Goal: Task Accomplishment & Management: Manage account settings

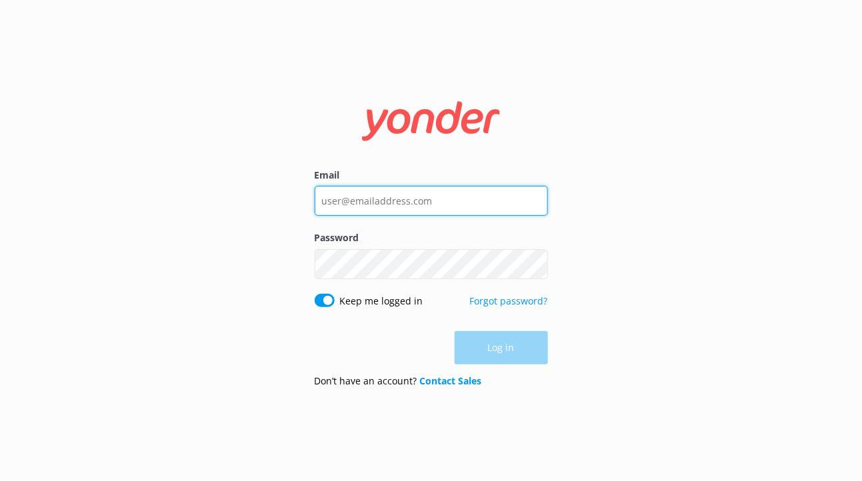
type input "[EMAIL_ADDRESS][DOMAIN_NAME]"
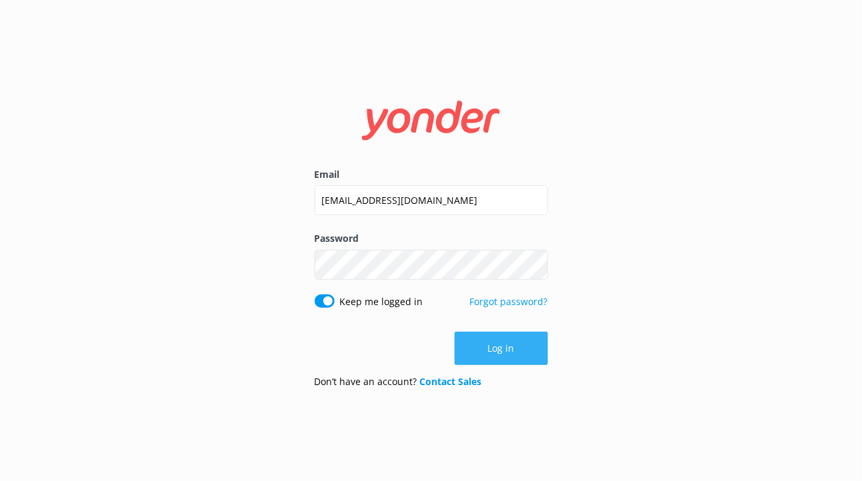
click at [481, 336] on div "Log in" at bounding box center [431, 348] width 233 height 33
click at [481, 336] on button "Log in" at bounding box center [501, 348] width 93 height 33
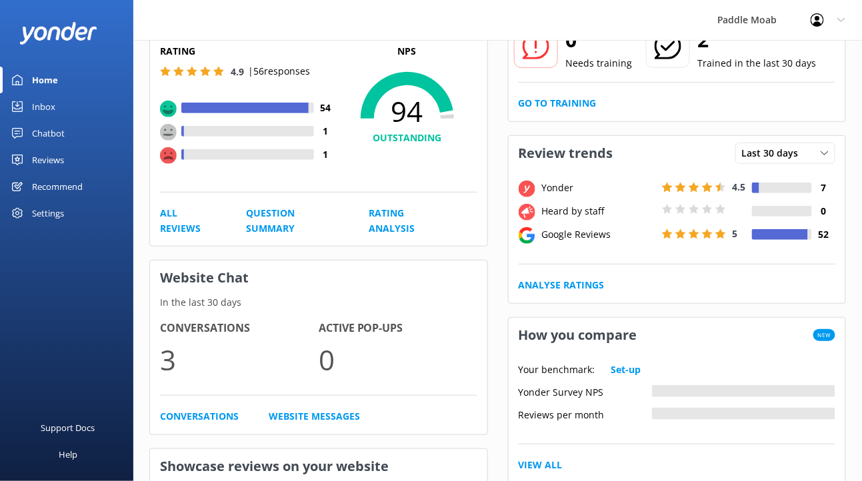
scroll to position [127, 0]
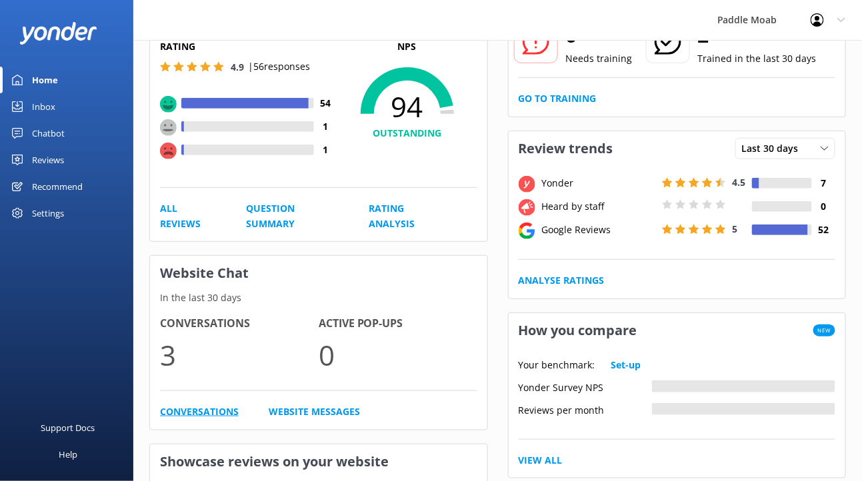
click at [201, 408] on link "Conversations" at bounding box center [199, 412] width 79 height 15
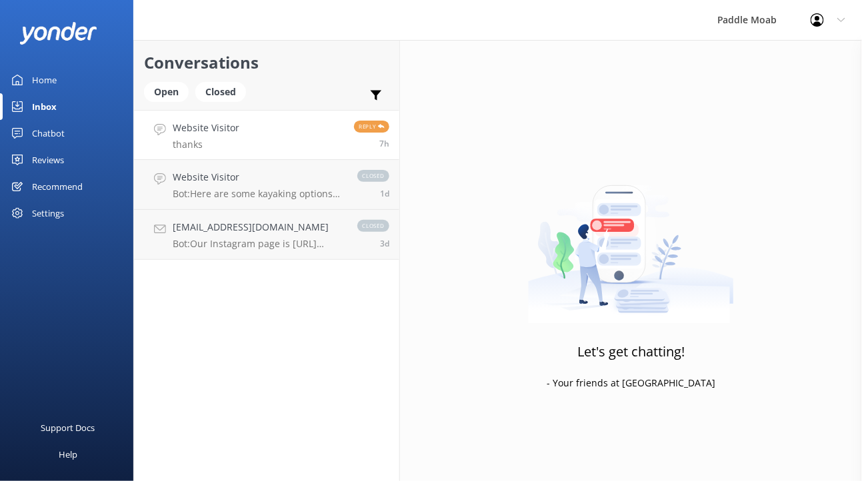
click at [285, 145] on link "Website Visitor thanks Reply 7h" at bounding box center [266, 135] width 265 height 50
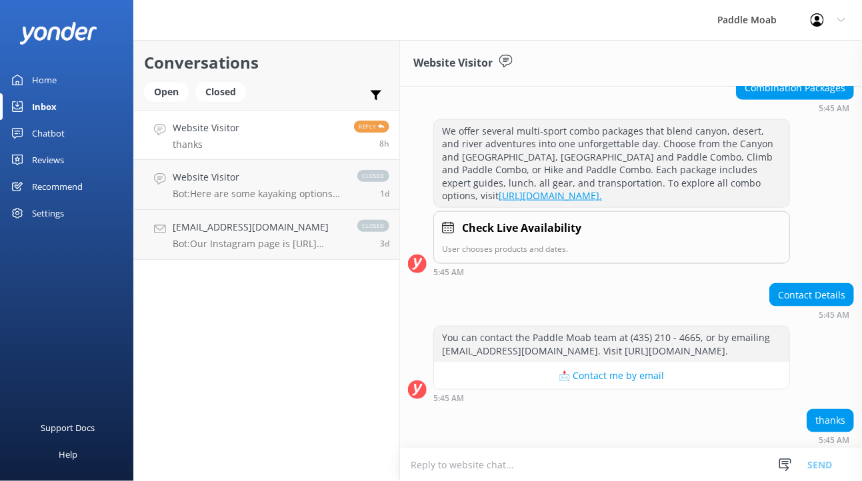
scroll to position [384, 0]
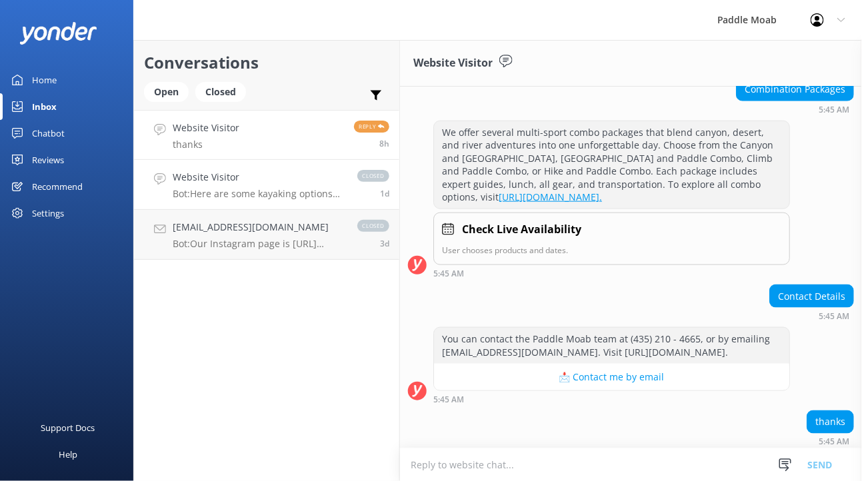
click at [297, 192] on p "Bot: Here are some kayaking options on the [US_STATE] River: - **Flatwater Fun …" at bounding box center [258, 194] width 171 height 12
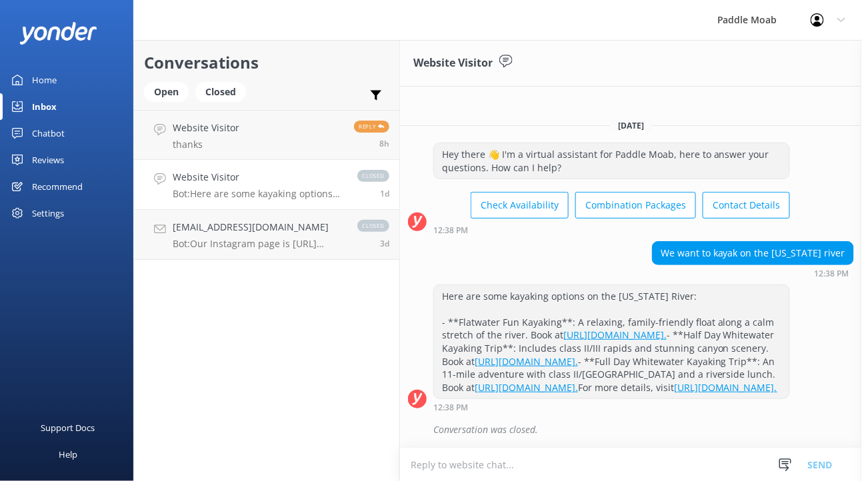
scroll to position [81, 0]
click at [291, 143] on link "Website Visitor thanks Reply 8h" at bounding box center [266, 135] width 265 height 50
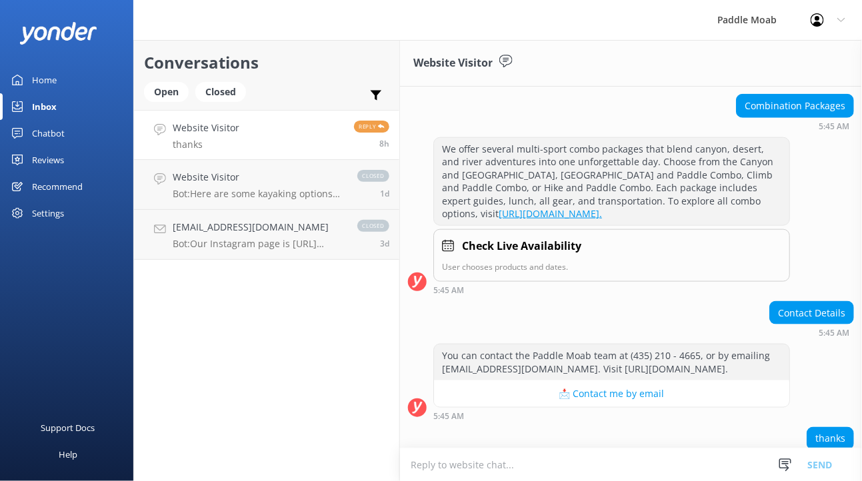
scroll to position [385, 0]
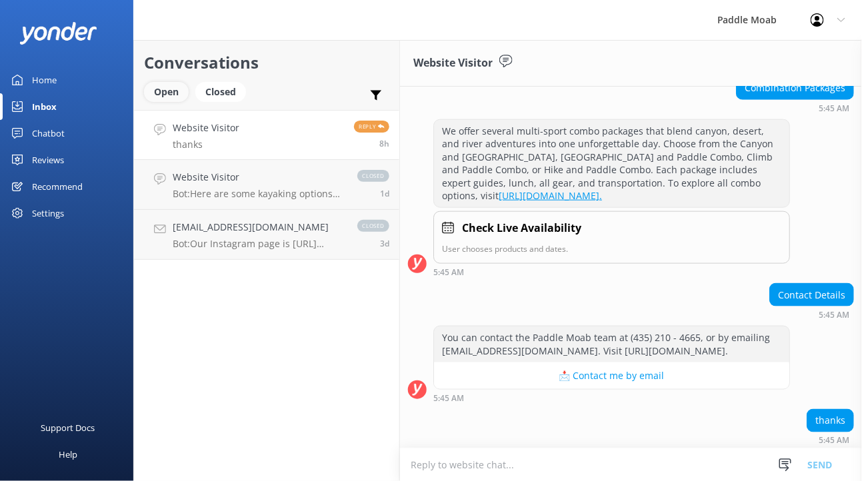
click at [164, 93] on div "Open" at bounding box center [166, 92] width 45 height 20
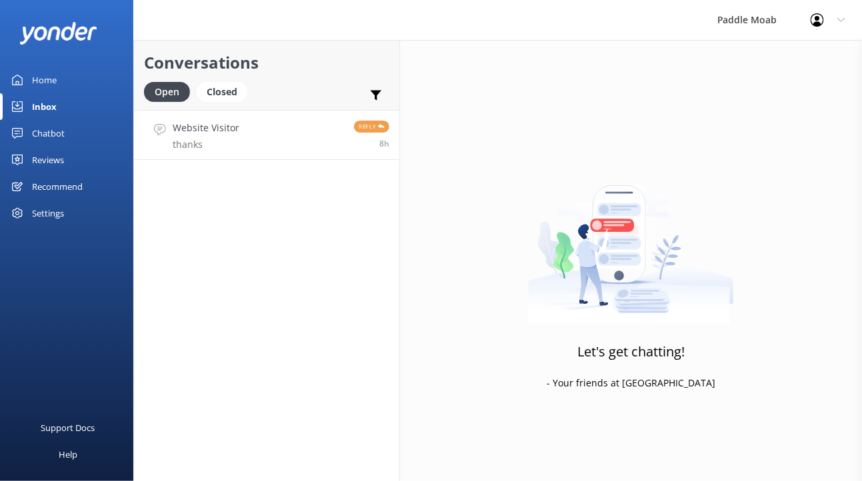
click at [275, 143] on link "Website Visitor thanks Reply 8h" at bounding box center [266, 135] width 265 height 50
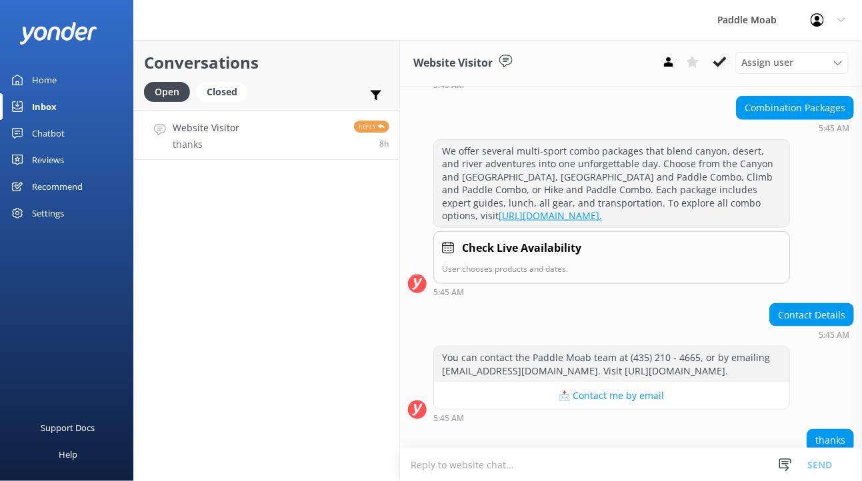
scroll to position [385, 0]
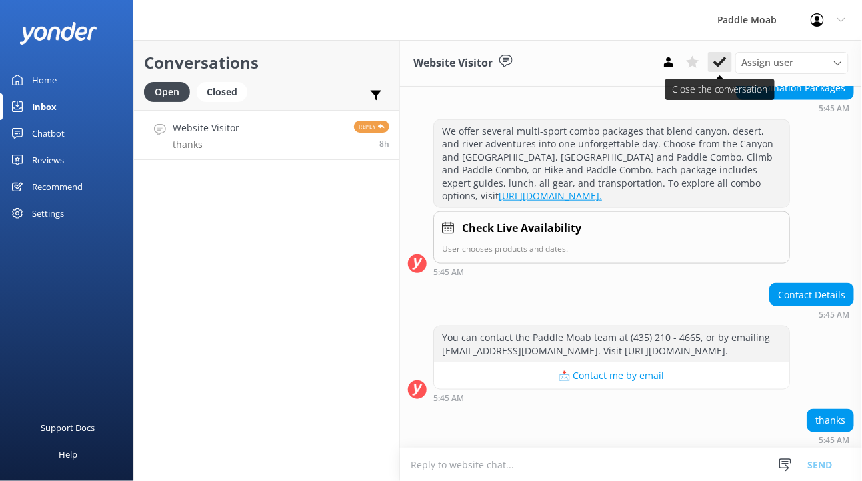
click at [712, 59] on button at bounding box center [720, 62] width 24 height 20
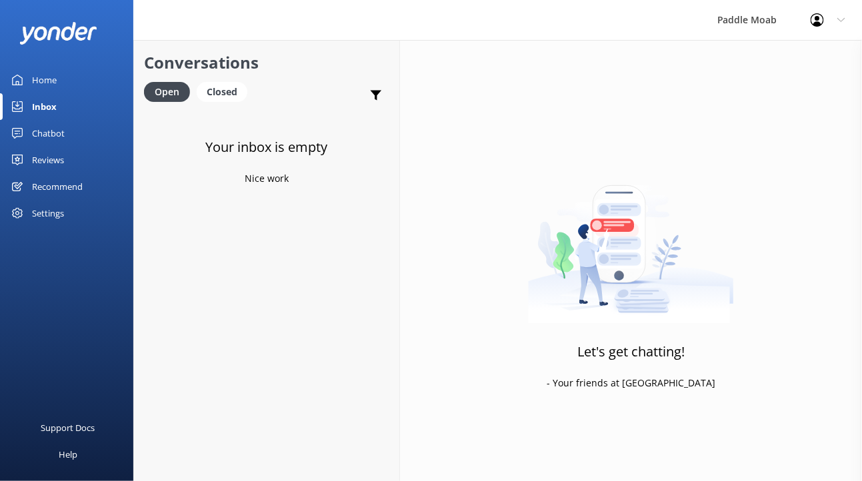
click at [53, 79] on div "Home" at bounding box center [44, 80] width 25 height 27
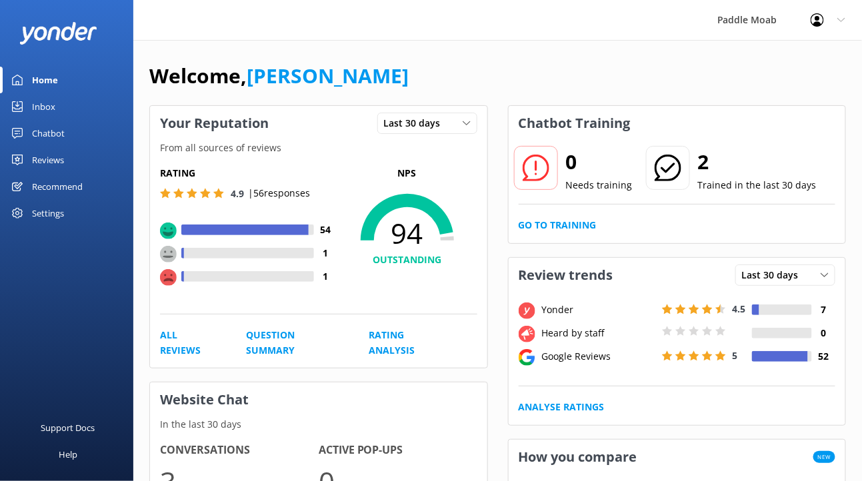
click at [47, 128] on div "Chatbot" at bounding box center [48, 133] width 33 height 27
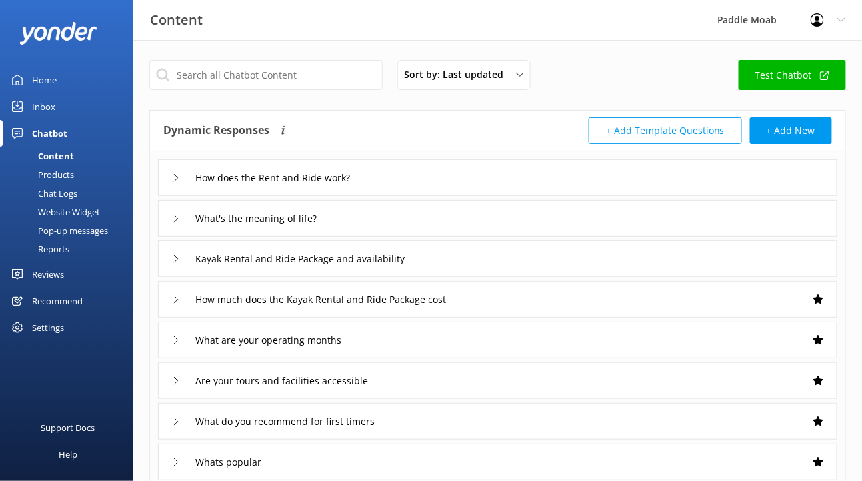
click at [50, 81] on div "Home" at bounding box center [44, 80] width 25 height 27
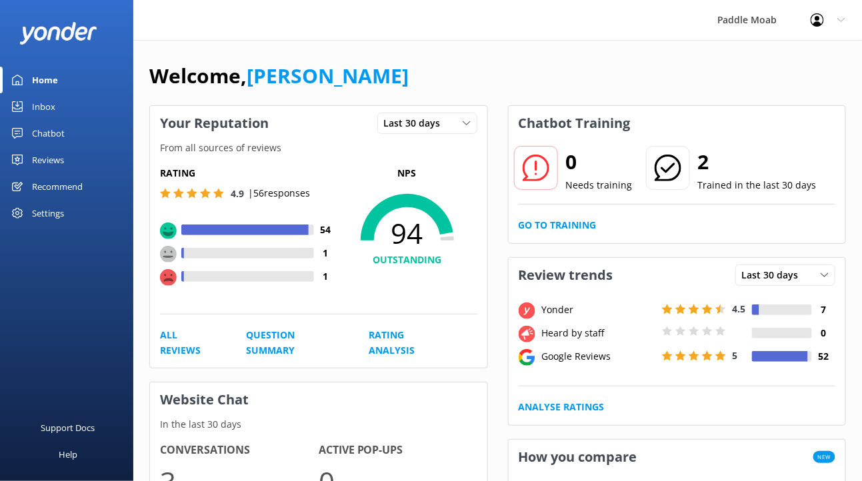
click at [49, 154] on div "Reviews" at bounding box center [48, 160] width 32 height 27
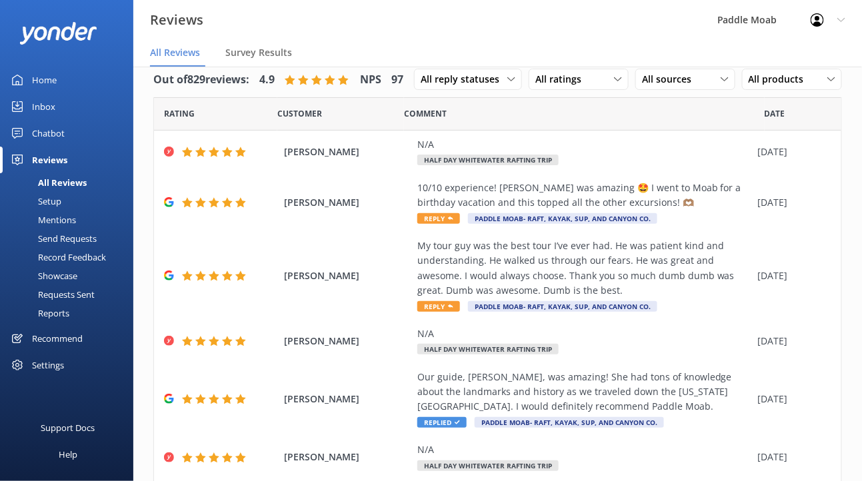
scroll to position [19, 0]
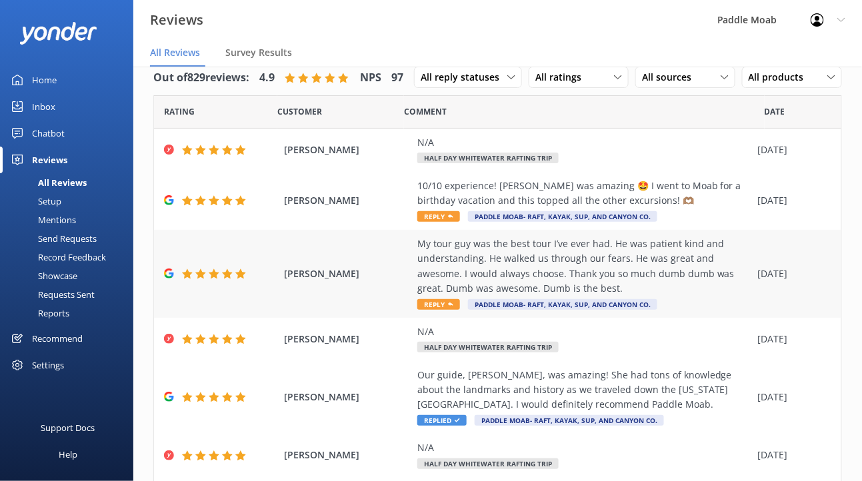
click at [438, 303] on span "Reply" at bounding box center [438, 304] width 43 height 11
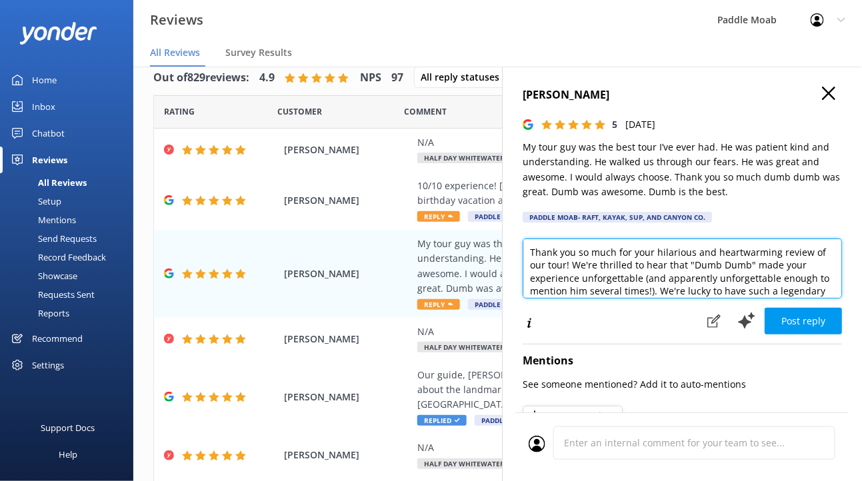
drag, startPoint x: 554, startPoint y: 265, endPoint x: 532, endPoint y: 253, distance: 24.8
click at [532, 253] on textarea "Thank you so much for your hilarious and heartwarming review of our tour! We're…" at bounding box center [682, 269] width 319 height 60
drag, startPoint x: 708, startPoint y: 251, endPoint x: 645, endPoint y: 251, distance: 63.4
click at [645, 251] on textarea "We're thrilled to hear that "Dumb Dumb" made your experience unforgettable (and…" at bounding box center [682, 269] width 319 height 60
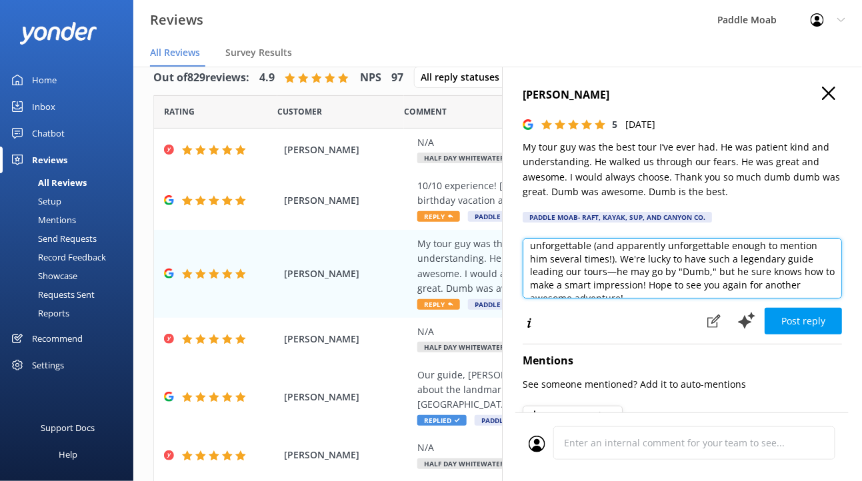
drag, startPoint x: 588, startPoint y: 272, endPoint x: 562, endPoint y: 271, distance: 26.7
click at [562, 271] on textarea "We're thrilled to hear that [PERSON_NAME] made your experience unforgettable (a…" at bounding box center [682, 269] width 319 height 60
type textarea "We're thrilled to hear that [PERSON_NAME] made your experience unforgettable (a…"
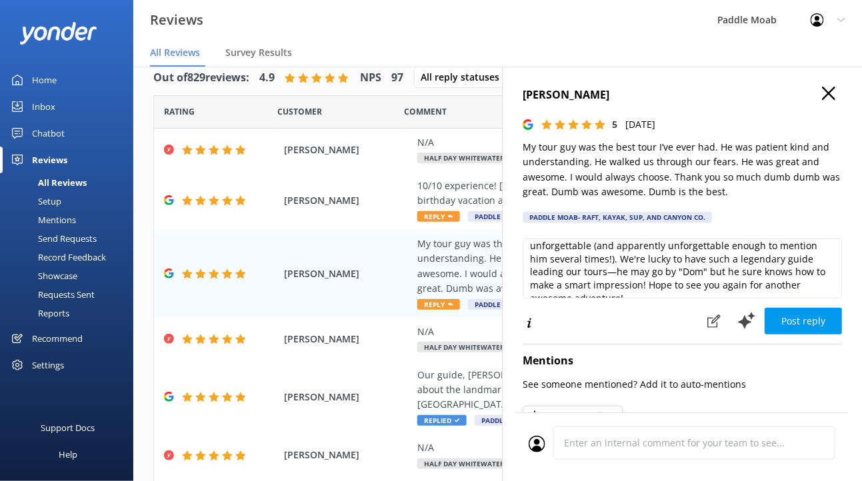
click at [830, 87] on icon at bounding box center [828, 93] width 13 height 13
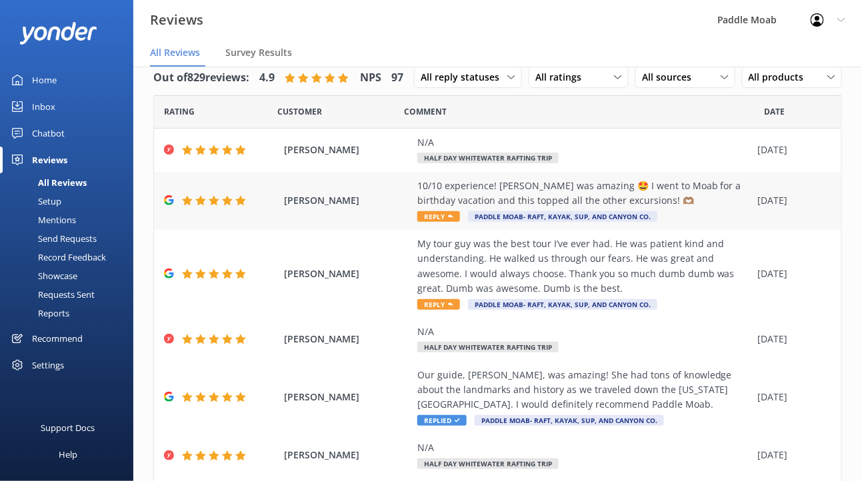
click at [441, 216] on span "Reply" at bounding box center [438, 216] width 43 height 11
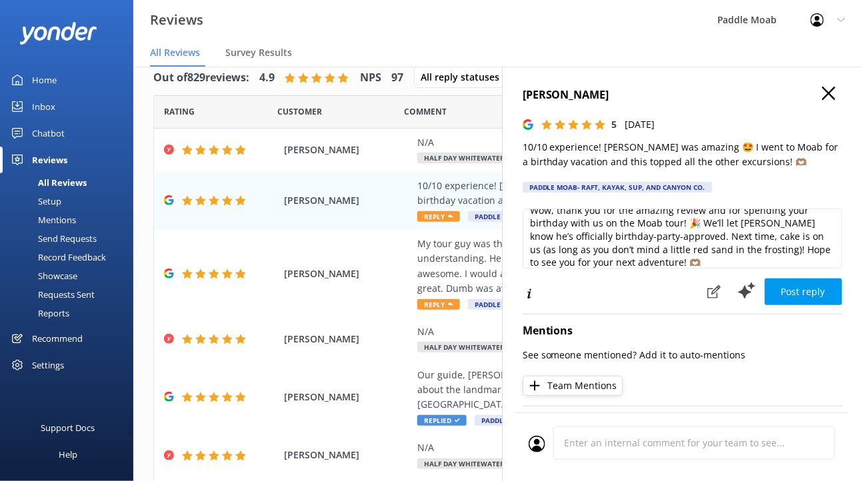
scroll to position [0, 0]
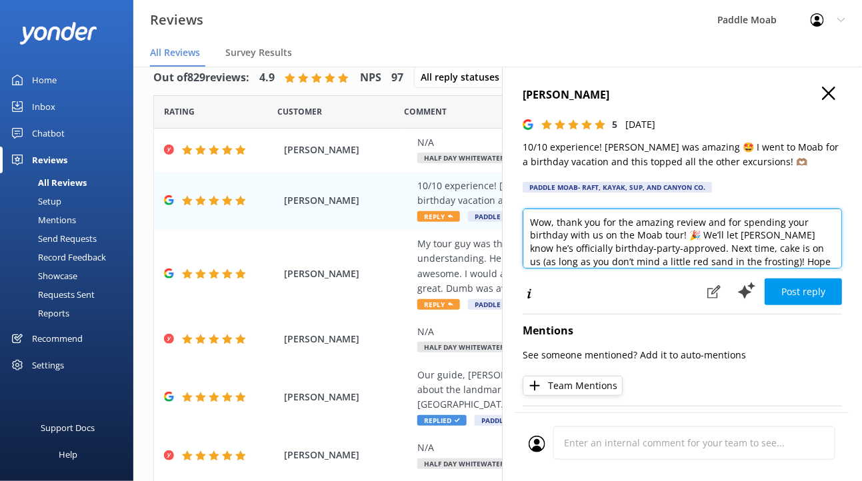
drag, startPoint x: 678, startPoint y: 236, endPoint x: 601, endPoint y: 239, distance: 77.4
click at [601, 239] on textarea "Wow, thank you for the amazing review and for spending your birthday with us on…" at bounding box center [682, 239] width 319 height 60
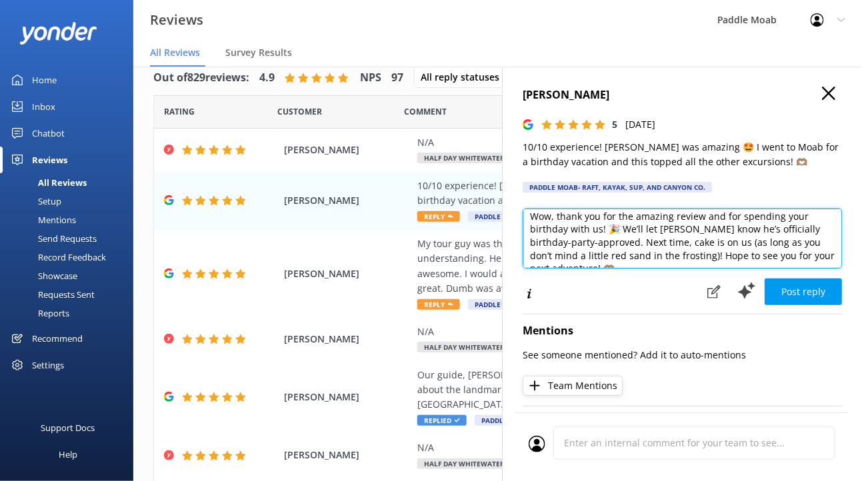
scroll to position [7, 0]
type textarea "Wow, thank you for the amazing review and for spending your birthday with us! 🎉…"
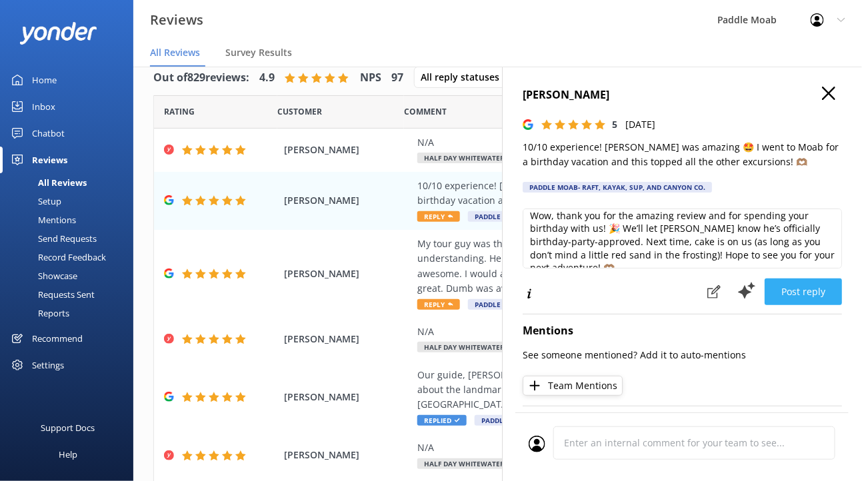
click at [801, 294] on button "Post reply" at bounding box center [803, 292] width 77 height 27
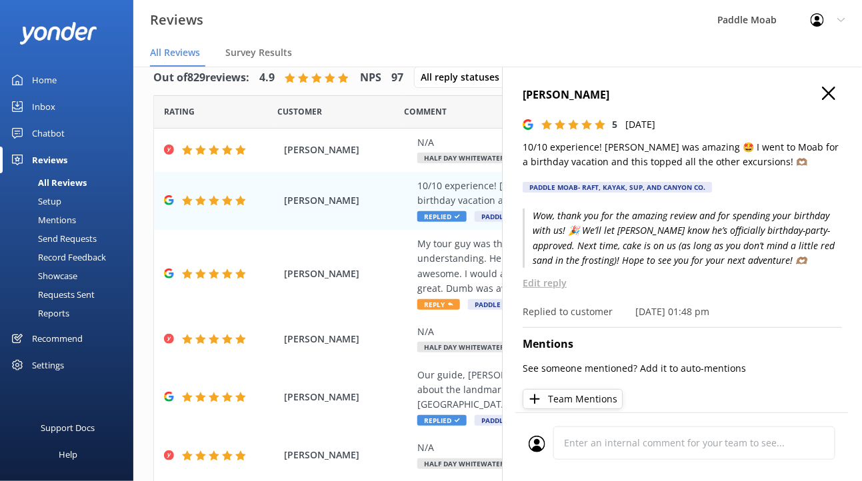
click at [835, 90] on icon at bounding box center [828, 93] width 13 height 13
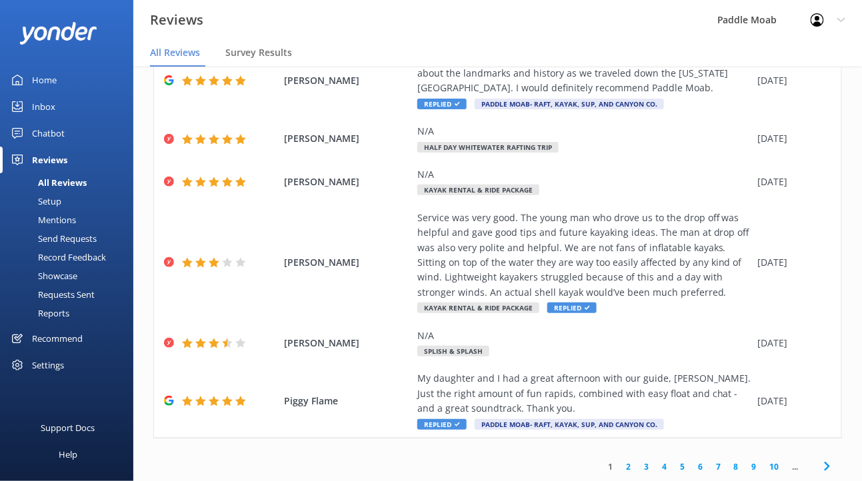
scroll to position [0, 0]
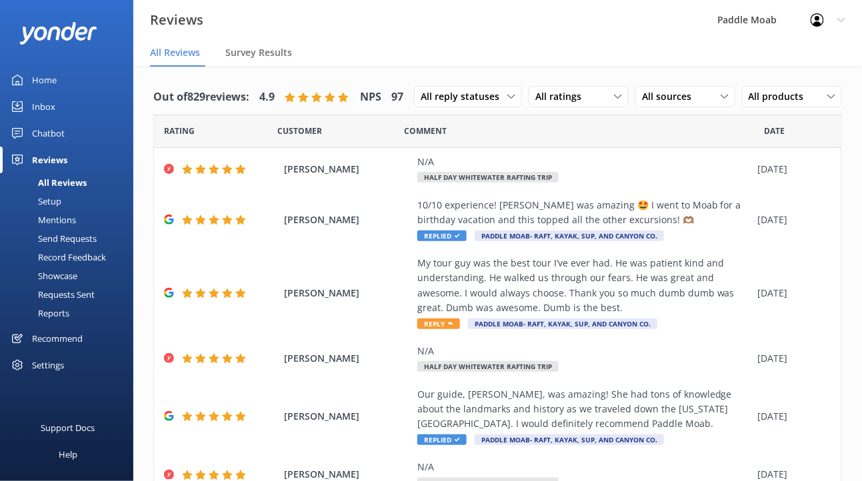
click at [65, 79] on link "Home" at bounding box center [66, 80] width 133 height 27
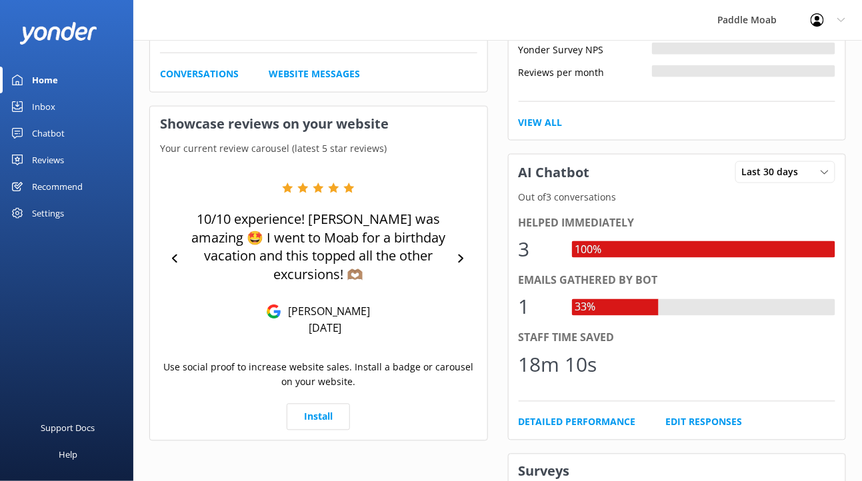
scroll to position [464, 0]
click at [41, 141] on div "Chatbot" at bounding box center [48, 133] width 33 height 27
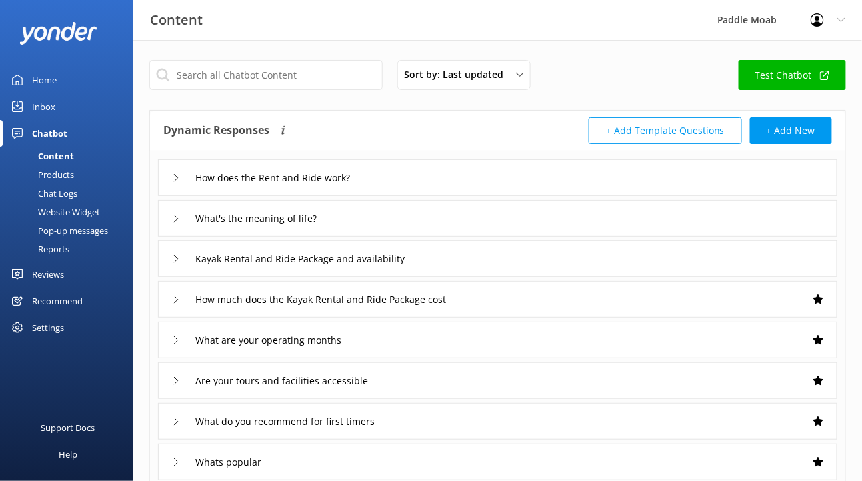
click at [56, 176] on div "Products" at bounding box center [41, 174] width 66 height 19
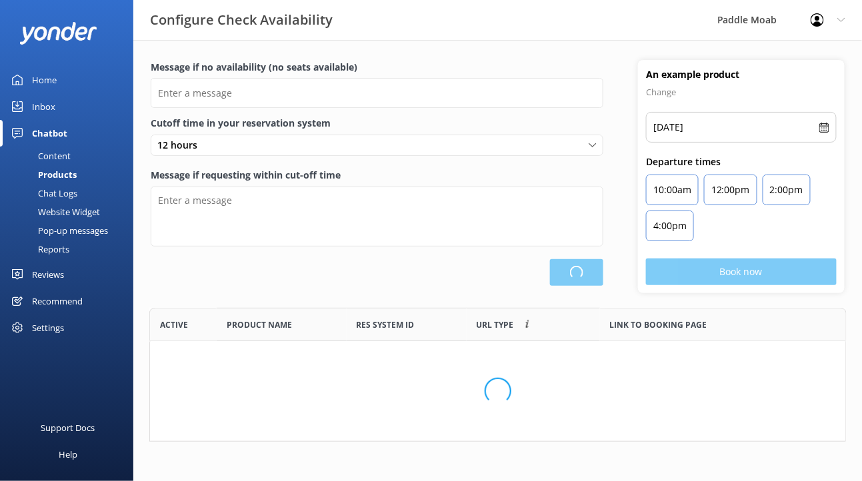
scroll to position [133, 697]
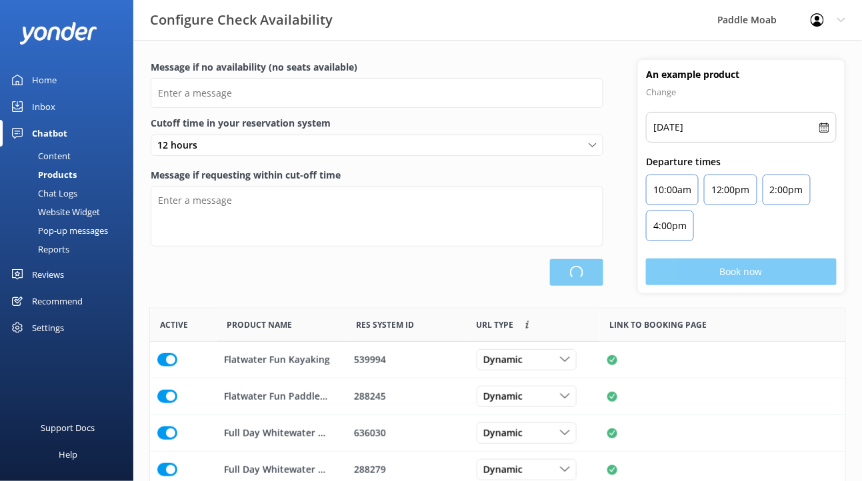
type input "There are no seats available, please check an alternative day"
type textarea "Our online booking system closes {hours} prior to departure. Please contact us …"
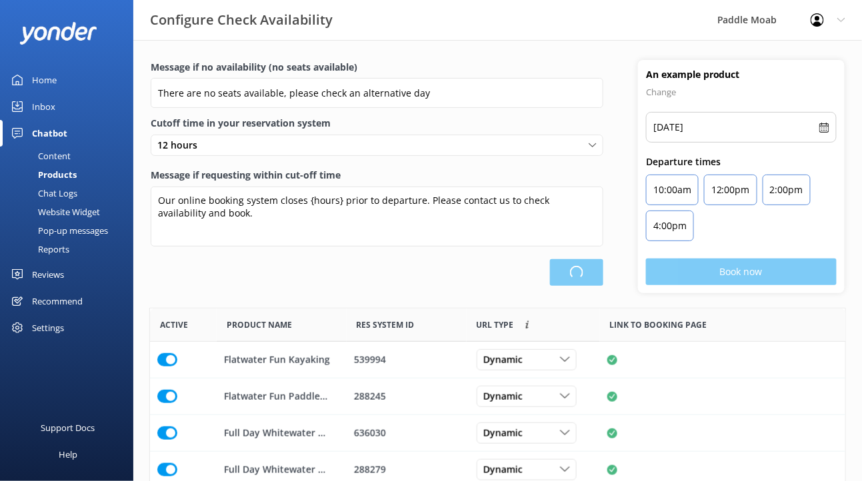
scroll to position [400, 696]
click at [57, 190] on div "Chat Logs" at bounding box center [42, 193] width 69 height 19
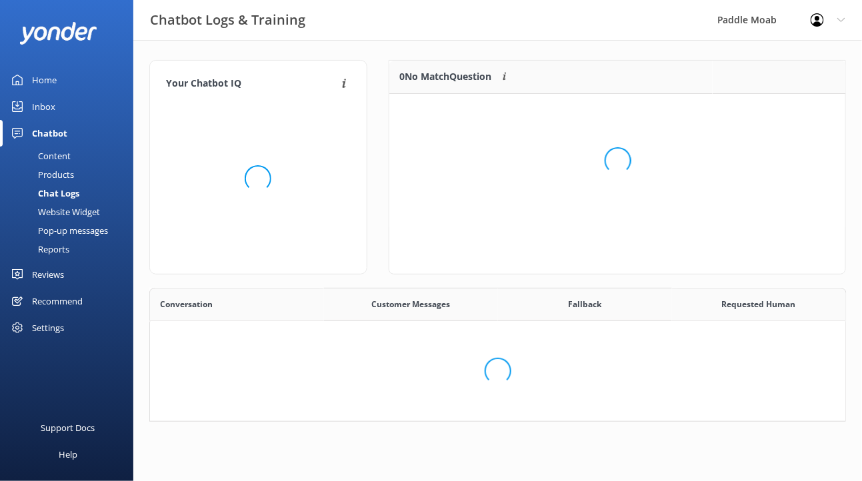
scroll to position [163, 697]
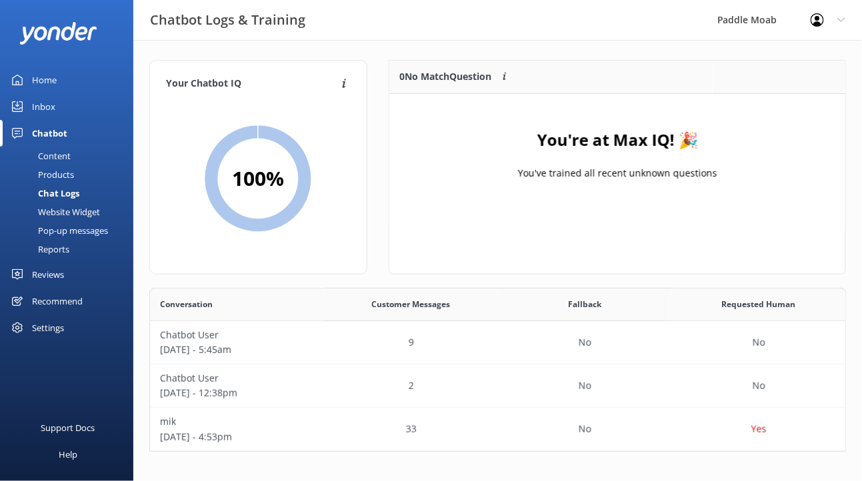
click at [53, 208] on div "Website Widget" at bounding box center [54, 212] width 92 height 19
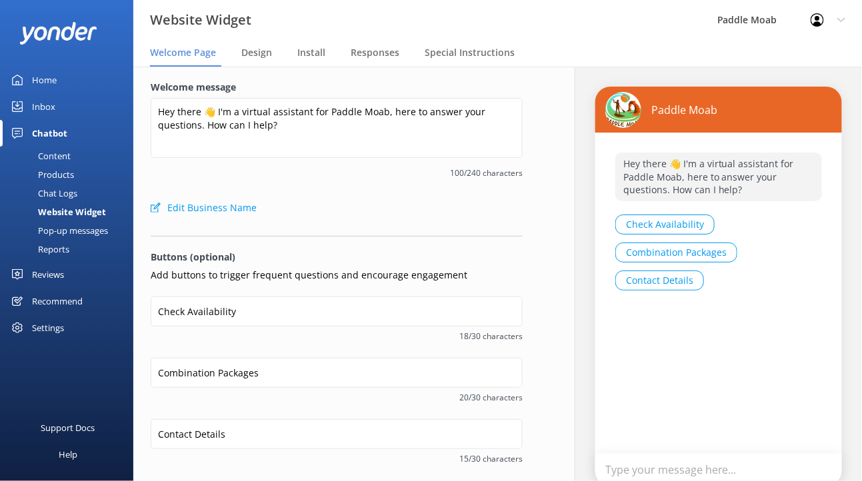
click at [38, 326] on div "Settings" at bounding box center [48, 328] width 32 height 27
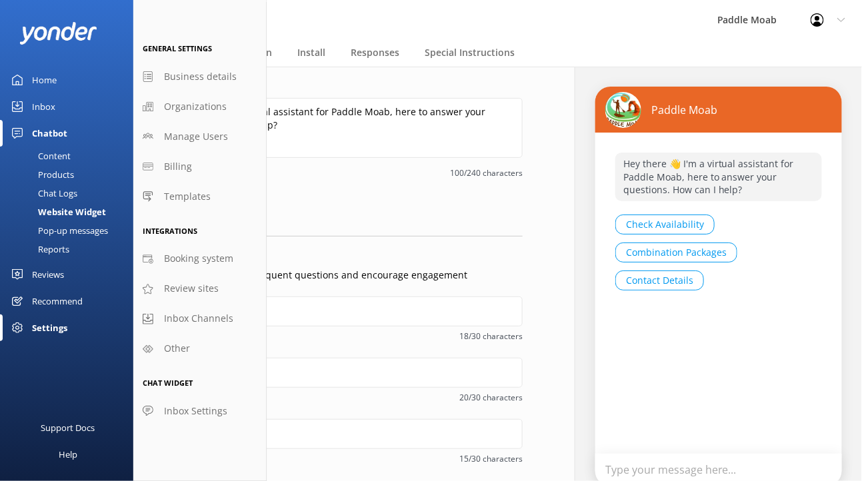
click at [63, 153] on div "Content" at bounding box center [39, 156] width 63 height 19
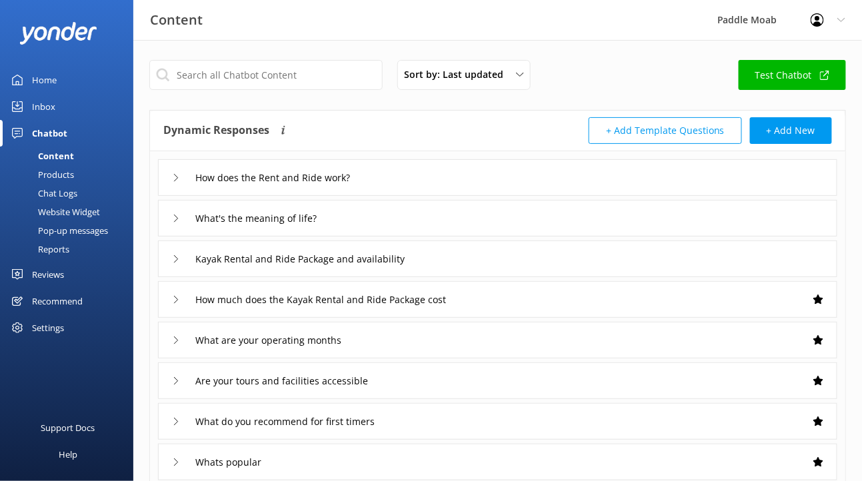
click at [55, 176] on div "Products" at bounding box center [41, 174] width 66 height 19
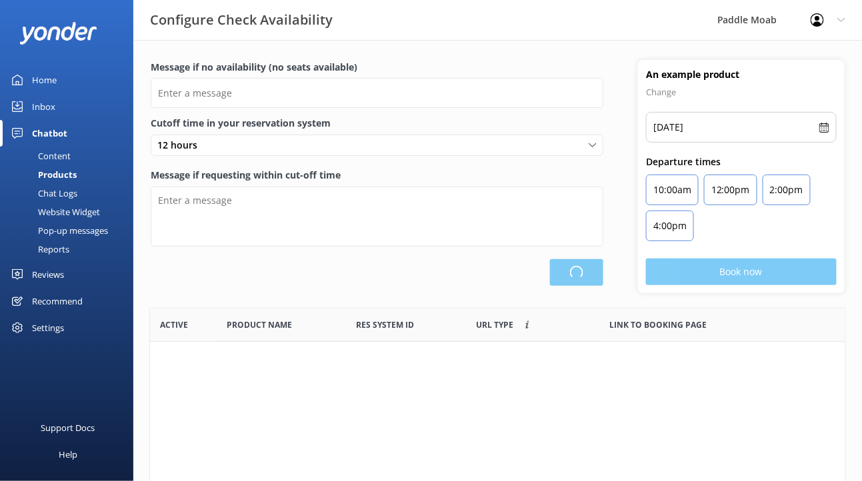
type input "There are no seats available, please check an alternative day"
type textarea "Our online booking system closes {hours} prior to departure. Please contact us …"
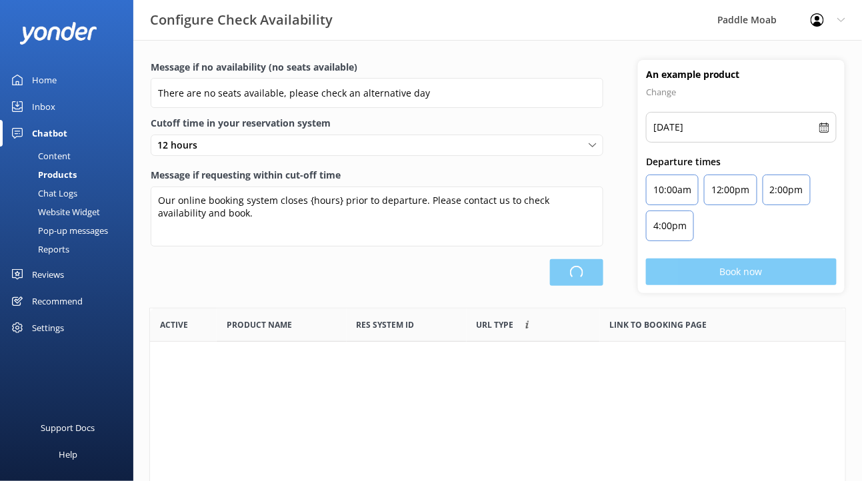
scroll to position [400, 696]
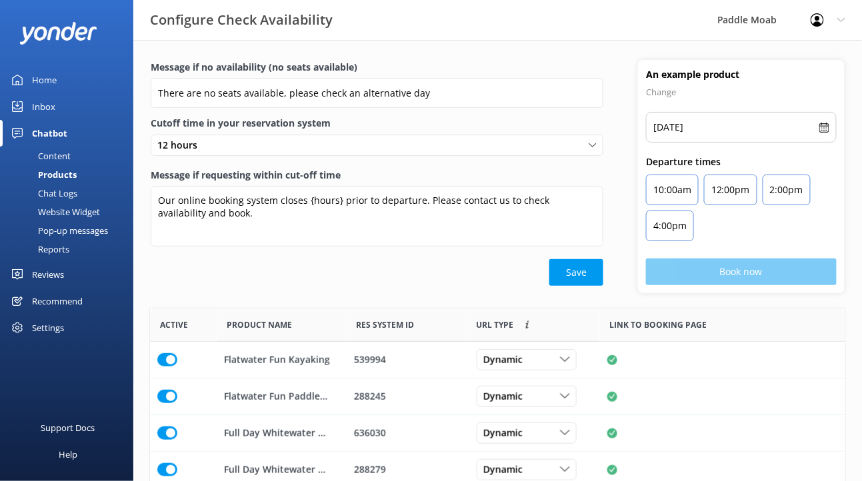
click at [55, 186] on div "Chat Logs" at bounding box center [42, 193] width 69 height 19
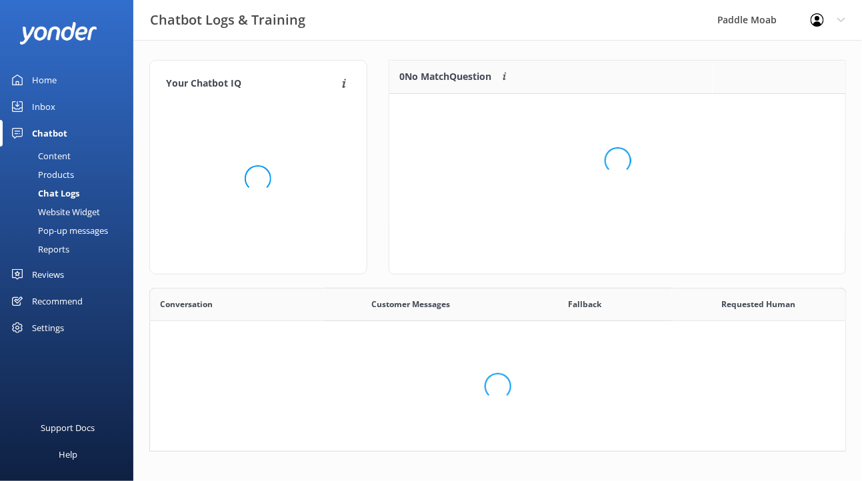
scroll to position [163, 697]
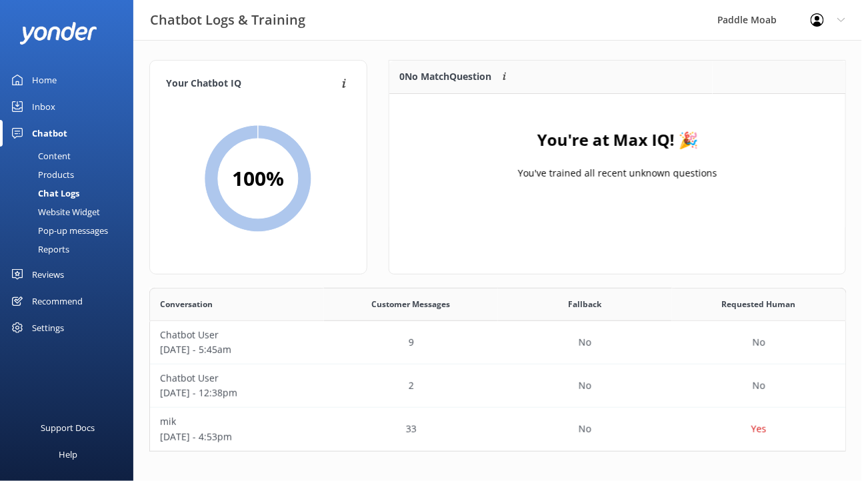
click at [55, 206] on div "Website Widget" at bounding box center [54, 212] width 92 height 19
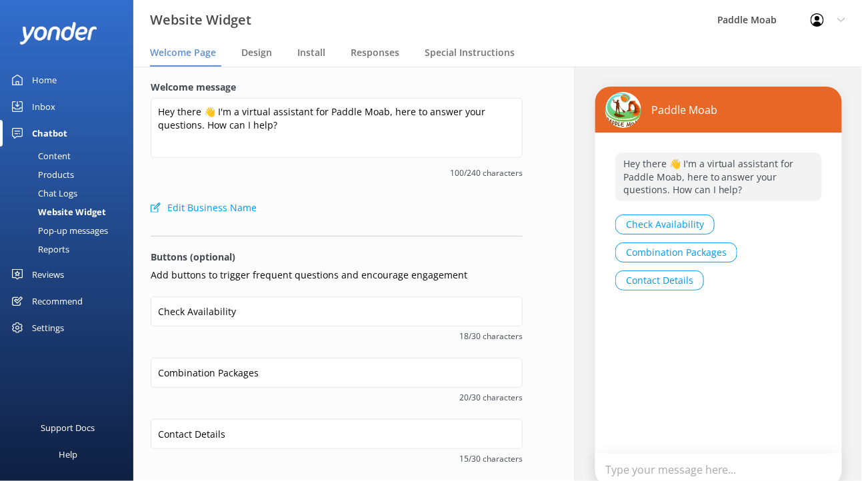
scroll to position [93, 0]
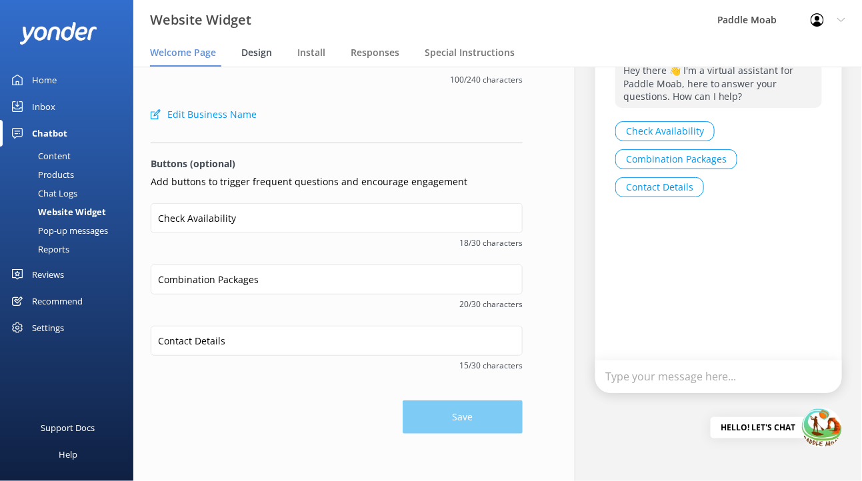
click at [263, 57] on span "Design" at bounding box center [256, 52] width 31 height 13
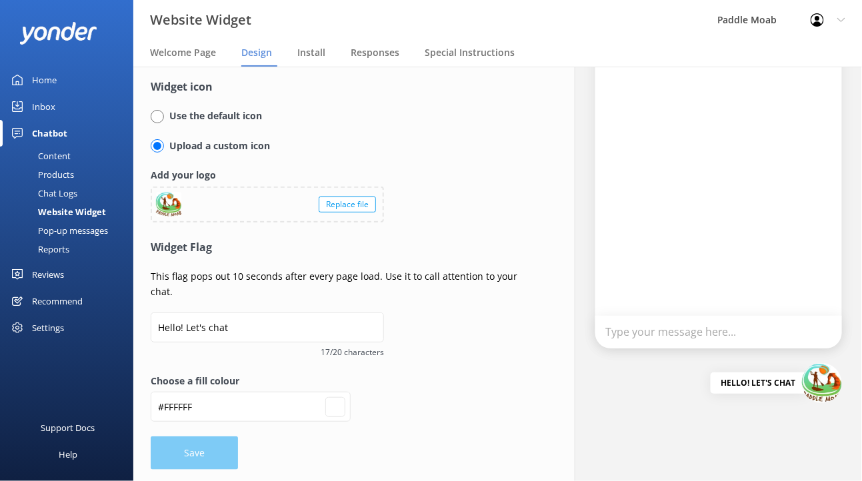
scroll to position [140, 0]
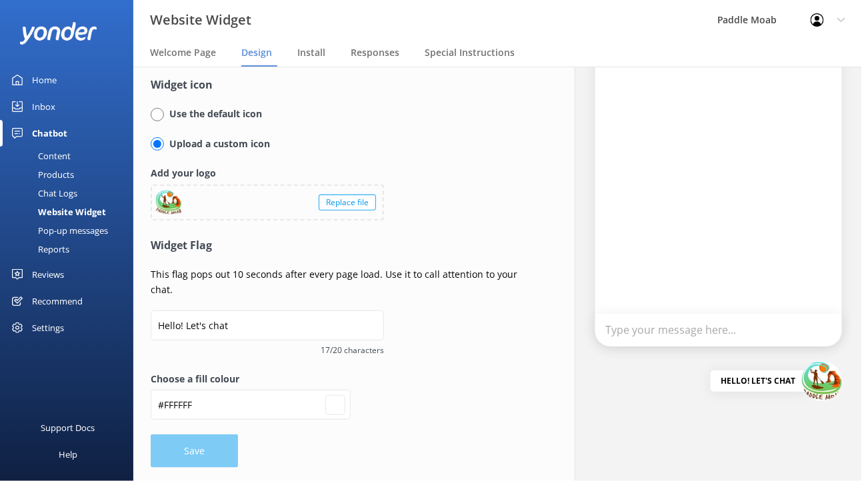
click at [338, 279] on p "This flag pops out 10 seconds after every page load. Use it to call attention t…" at bounding box center [337, 282] width 372 height 30
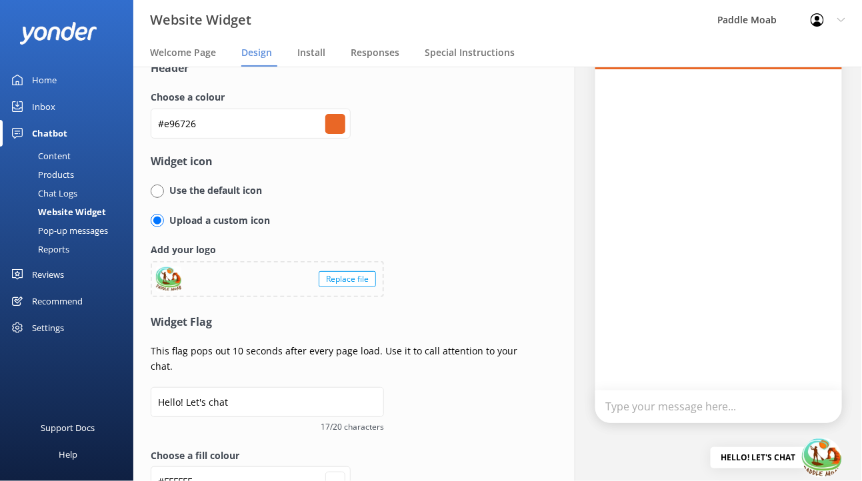
scroll to position [0, 0]
